Goal: Transaction & Acquisition: Purchase product/service

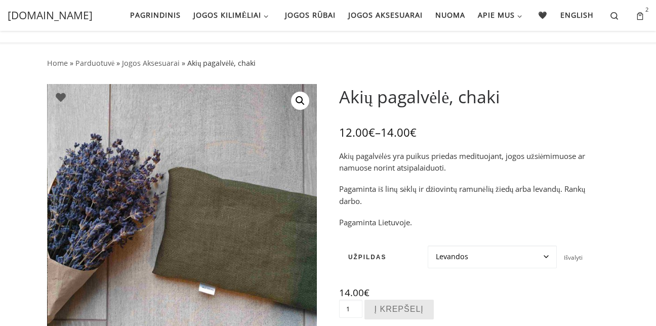
drag, startPoint x: 0, startPoint y: 0, endPoint x: 495, endPoint y: 171, distance: 524.1
click at [495, 171] on div "Akių pagalvėlės yra puikus priedas medituojant, jogos užsiėmimuose ar namuose n…" at bounding box center [474, 189] width 270 height 78
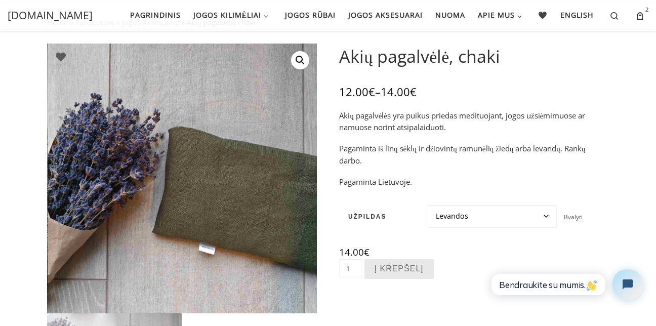
scroll to position [40, 0]
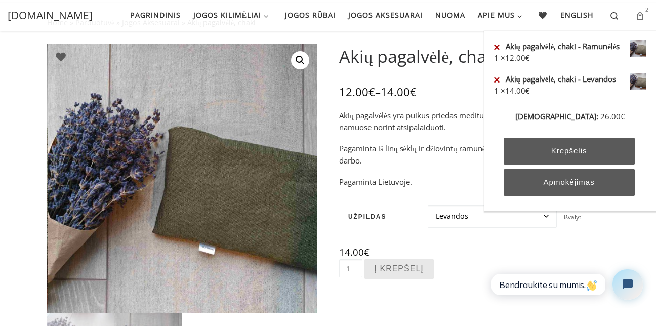
click at [632, 16] on link "2" at bounding box center [641, 15] width 29 height 31
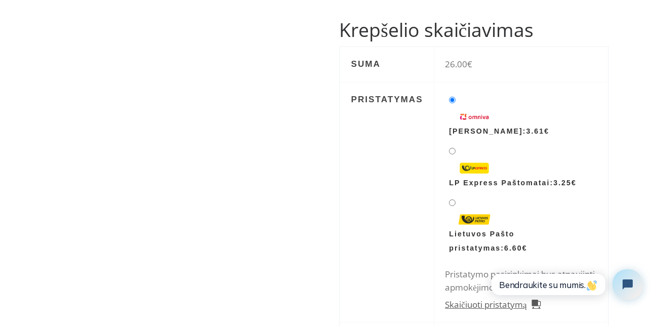
scroll to position [304, 0]
click at [448, 149] on li "LP Express Paštomatai: 3.25 €" at bounding box center [521, 167] width 152 height 47
click at [451, 152] on input "LP Express Paštomatai: 3.25 €" at bounding box center [452, 150] width 7 height 7
radio input "true"
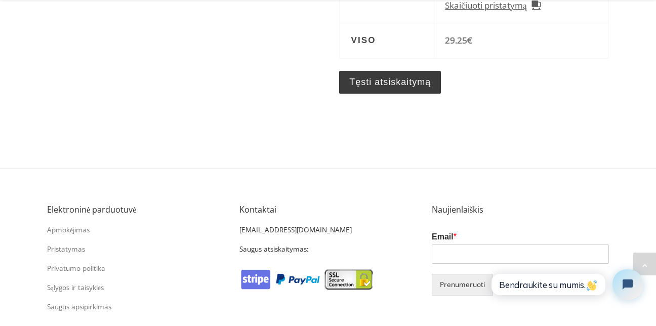
scroll to position [607, 0]
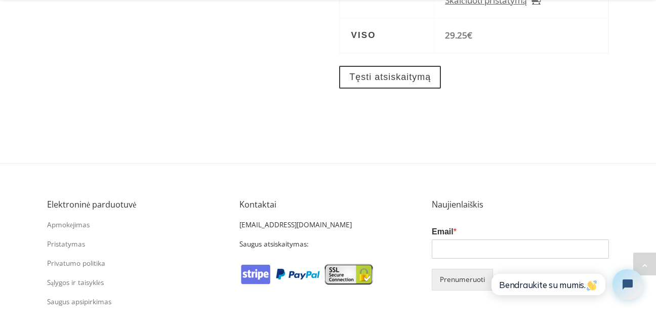
click at [374, 80] on link "Tęsti atsiskaitymą" at bounding box center [390, 77] width 102 height 23
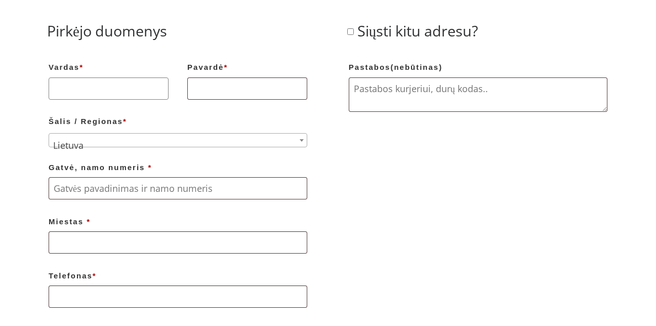
click at [91, 97] on input "Vardas *" at bounding box center [109, 88] width 120 height 22
click at [91, 90] on input "Vardas *" at bounding box center [109, 88] width 120 height 22
type input "Agnė"
type input "Šakalytė"
type input "Mokslininku gatve, 12"
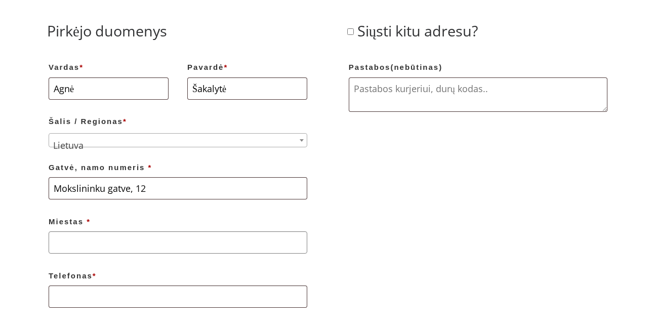
type input "[GEOGRAPHIC_DATA]"
type input "[PHONE_NUMBER]"
type input "[EMAIL_ADDRESS][DOMAIN_NAME]"
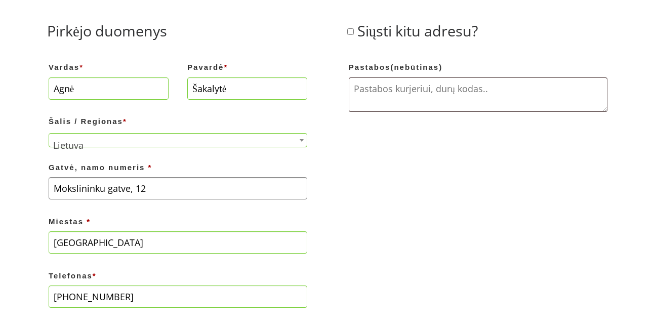
drag, startPoint x: 157, startPoint y: 186, endPoint x: -26, endPoint y: 184, distance: 182.6
click at [559, 229] on div "Pirkėjo duomenys Vardas * Agnė Pavardė * Šakalytė Šalis / Regionas * Pasirinkit…" at bounding box center [327, 189] width 577 height 371
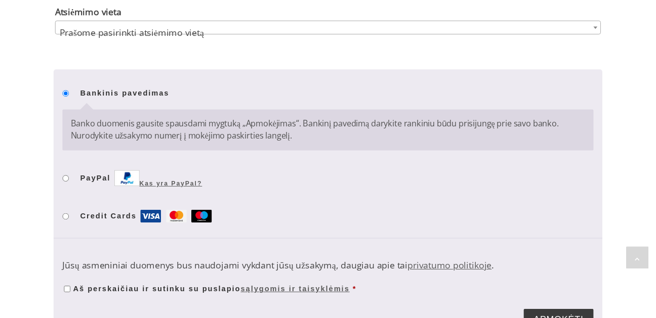
scroll to position [971, 0]
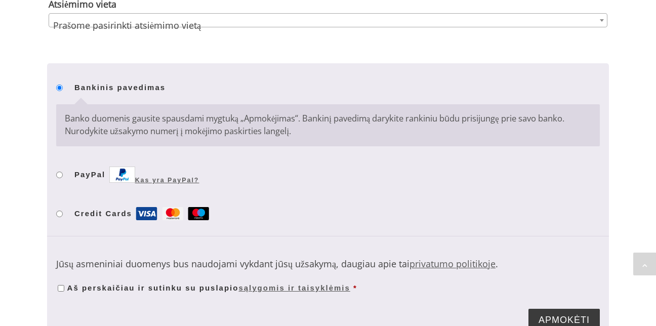
click at [602, 20] on b "Apmokėjimas" at bounding box center [601, 20] width 4 height 3
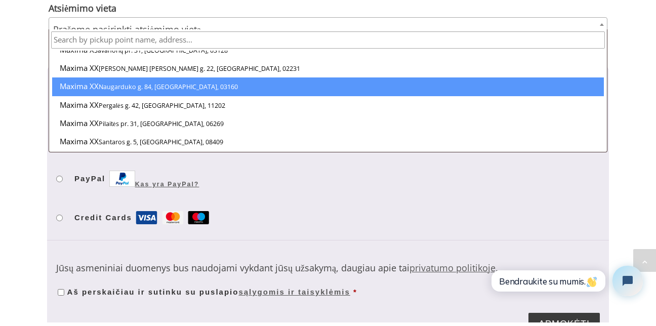
scroll to position [1214, 0]
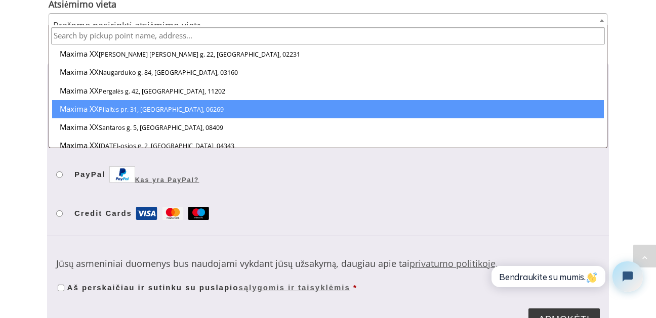
select select "0114"
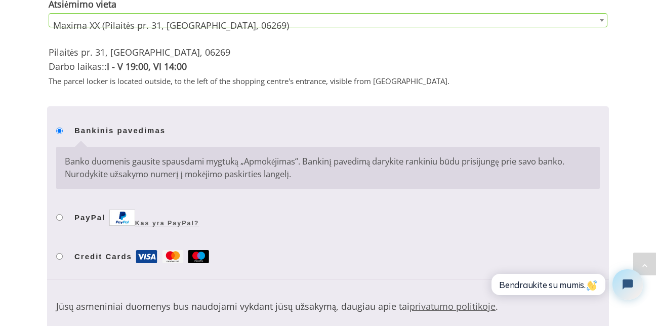
click at [58, 217] on input "PayPal Kas yra PayPal?" at bounding box center [59, 217] width 7 height 7
radio input "true"
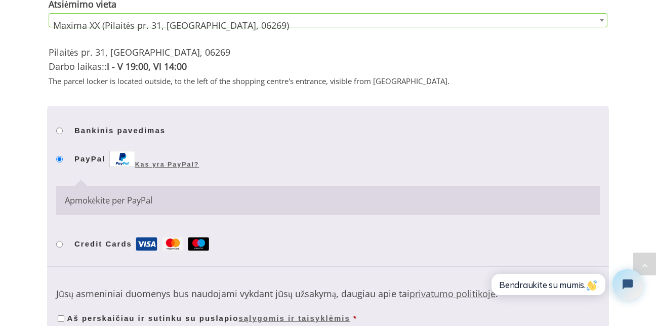
click at [59, 246] on input "Credit Cards" at bounding box center [59, 244] width 7 height 7
radio input "true"
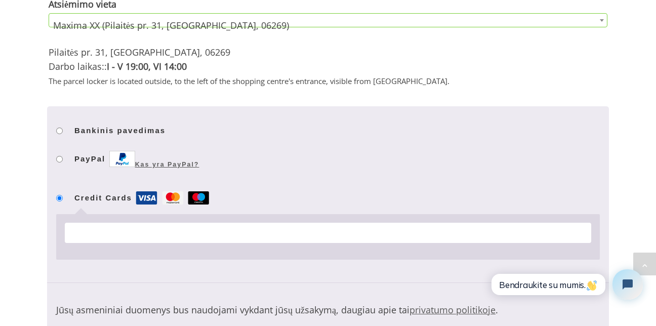
click at [55, 161] on ul "Bankinis pavedimas Banko duomenis gausite spausdami mygtuką „Apmokėjimas“. Bank…" at bounding box center [328, 194] width 562 height 177
click at [57, 161] on input "PayPal Kas yra PayPal?" at bounding box center [59, 159] width 7 height 7
radio input "true"
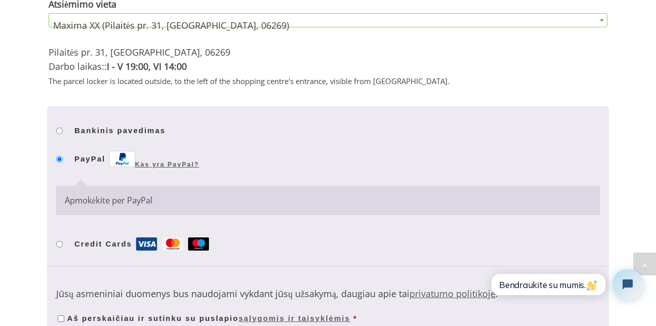
click at [61, 125] on li "Bankinis pavedimas Banko duomenis gausite spausdami mygtuką „Apmokėjimas“. Bank…" at bounding box center [327, 129] width 543 height 28
click at [61, 131] on input "Bankinis pavedimas" at bounding box center [59, 130] width 7 height 7
radio input "true"
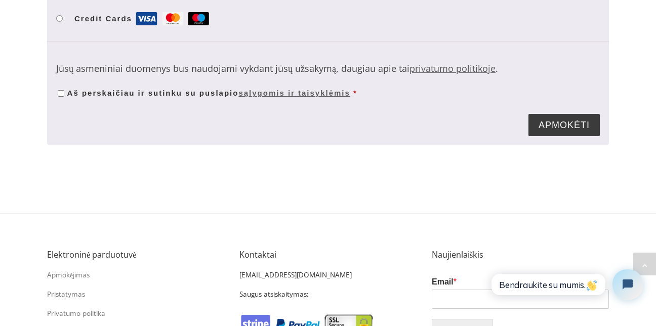
scroll to position [1194, 0]
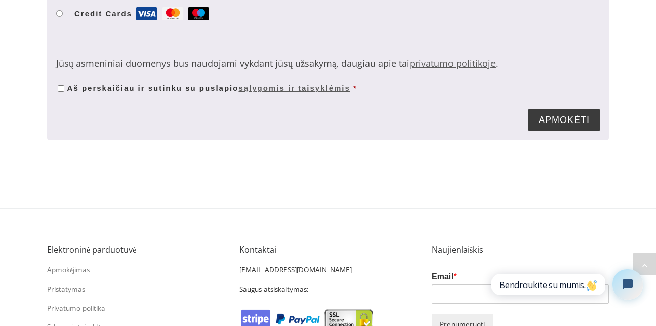
click at [60, 90] on input "Aš perskaičiau ir sutinku su puslapio sąlygomis ir taisyklėmis *" at bounding box center [61, 88] width 7 height 7
checkbox input "true"
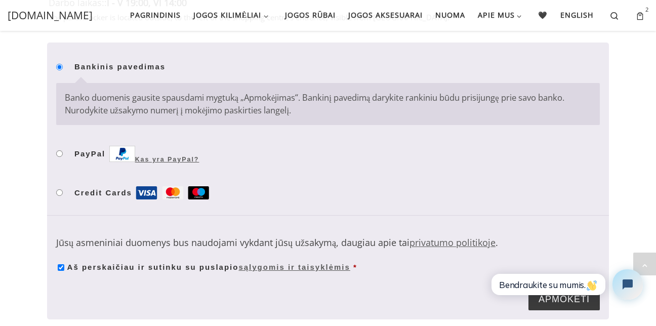
scroll to position [1012, 0]
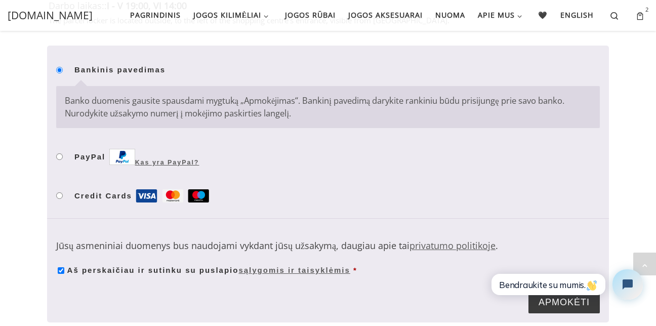
click at [557, 304] on html "Bendraukite su mumis." at bounding box center [565, 285] width 172 height 48
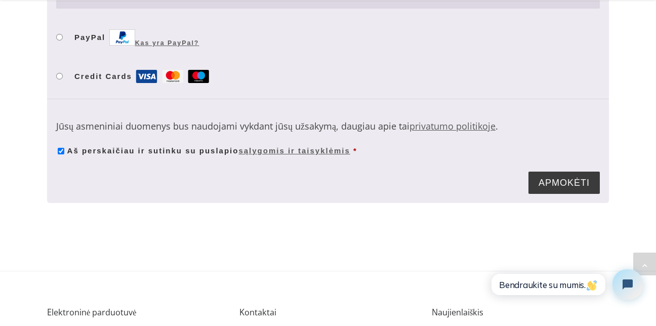
scroll to position [1133, 0]
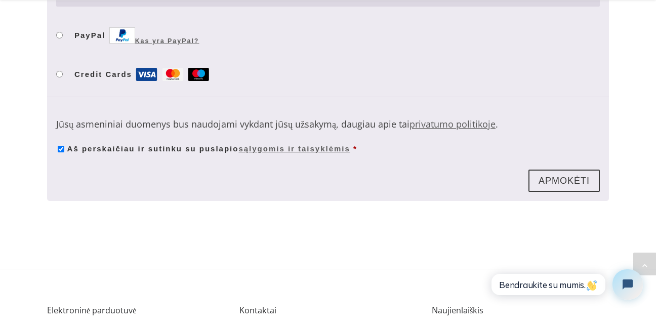
click at [564, 175] on button "Apmokėti" at bounding box center [563, 180] width 71 height 23
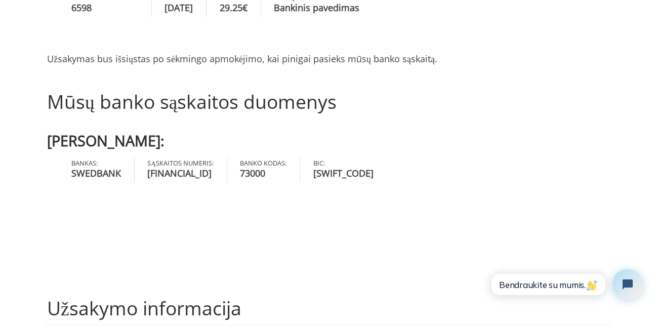
scroll to position [182, 0]
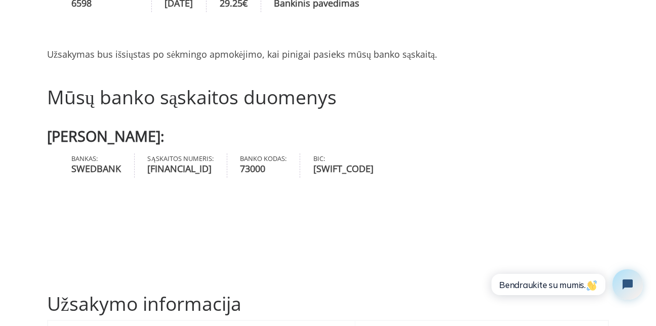
click at [213, 170] on strong "[FINANCIAL_ID]" at bounding box center [180, 169] width 66 height 14
click at [355, 193] on section "Mūsų banko sąskaitos duomenys Inesa Naulickė: Bankas: SWEDBANK Sąskaitos numeri…" at bounding box center [328, 175] width 562 height 180
click at [177, 167] on strong "[FINANCIAL_ID]" at bounding box center [180, 169] width 66 height 14
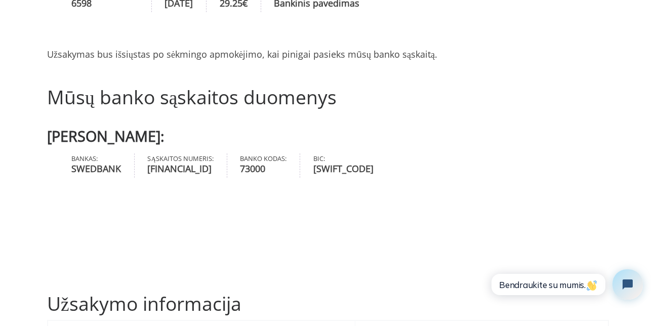
copy strong "[FINANCIAL_ID]"
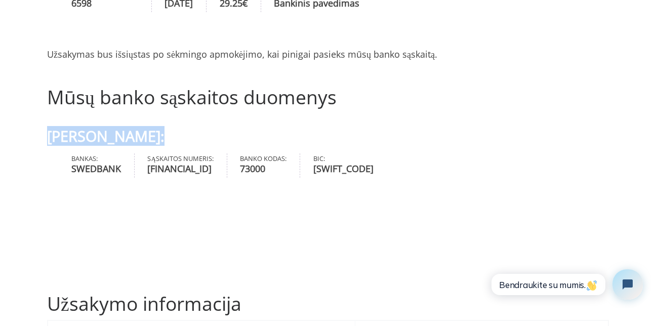
drag, startPoint x: 48, startPoint y: 136, endPoint x: 146, endPoint y: 139, distance: 97.7
click at [146, 139] on h3 "[PERSON_NAME]:" at bounding box center [328, 136] width 562 height 18
copy h3 "[PERSON_NAME]"
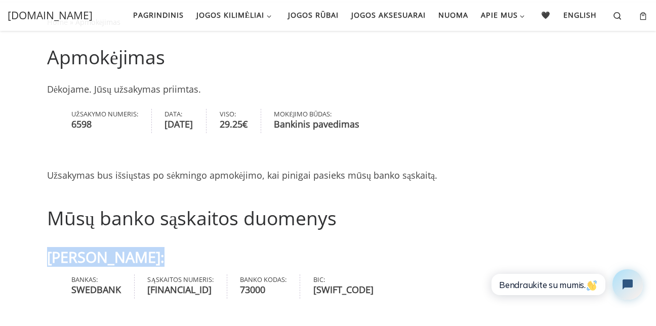
scroll to position [61, 0]
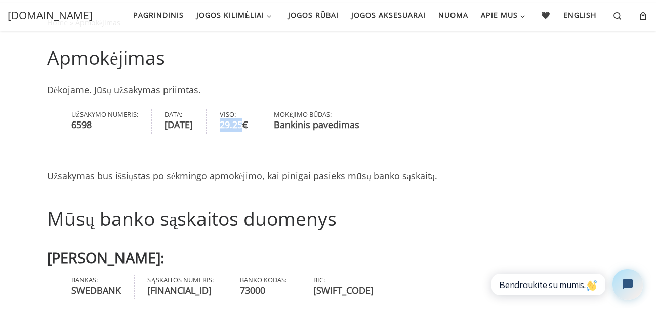
drag, startPoint x: 239, startPoint y: 125, endPoint x: 261, endPoint y: 129, distance: 21.6
click at [247, 129] on bdi "29.25 €" at bounding box center [234, 124] width 28 height 12
copy bdi "29.25"
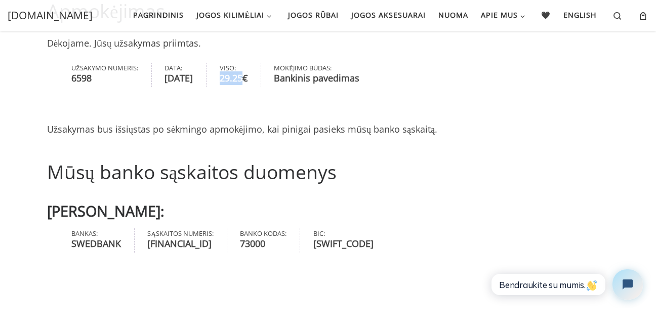
scroll to position [0, 0]
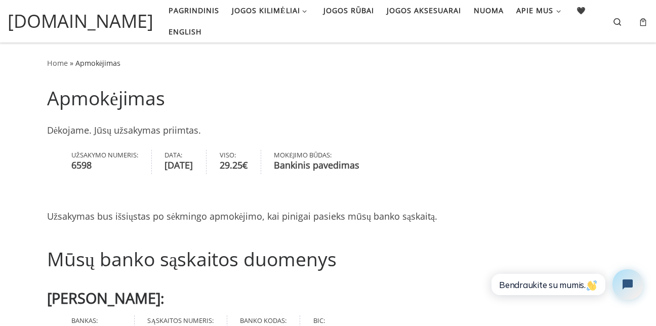
click at [82, 162] on strong "6598" at bounding box center [104, 165] width 67 height 14
copy strong "6598"
click at [564, 178] on ul "Užsakymo numeris: 6598 Data: [DATE] Viso: 29.25 € Mokėjimo būdas: Bankinis pave…" at bounding box center [328, 164] width 562 height 36
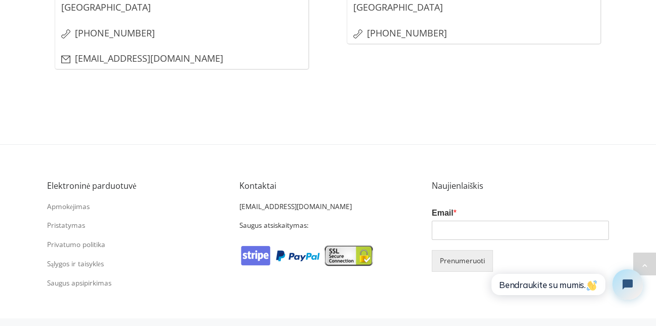
scroll to position [971, 0]
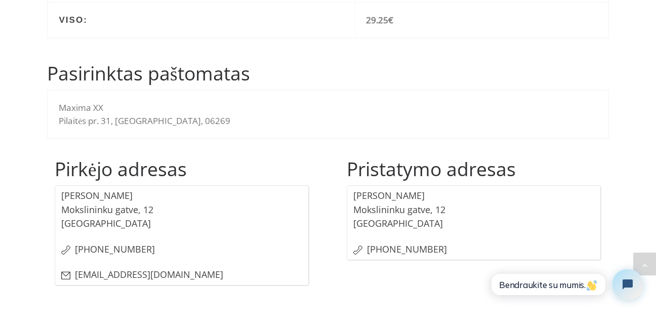
scroll to position [789, 0]
